Goal: Navigation & Orientation: Find specific page/section

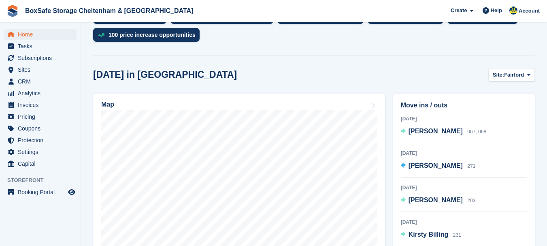
scroll to position [232, 0]
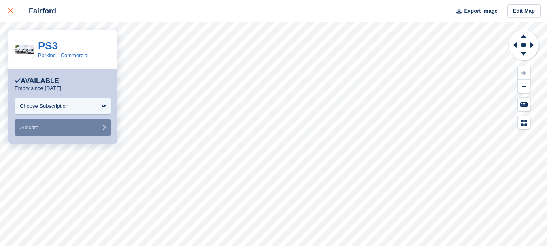
click at [6, 9] on link at bounding box center [10, 11] width 21 height 22
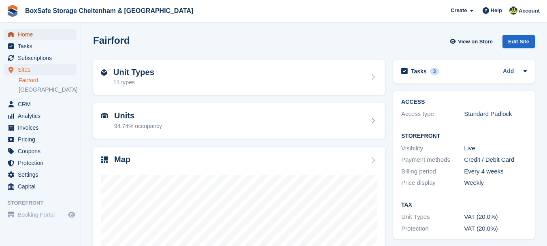
click at [22, 36] on span "Home" at bounding box center [42, 34] width 49 height 11
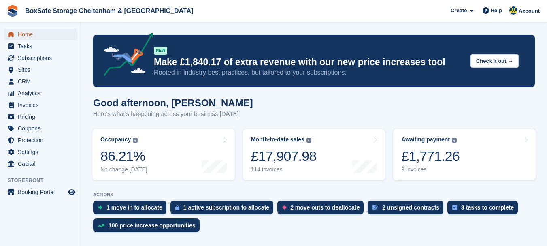
click at [21, 34] on span "Home" at bounding box center [42, 34] width 49 height 11
